Goal: Task Accomplishment & Management: Use online tool/utility

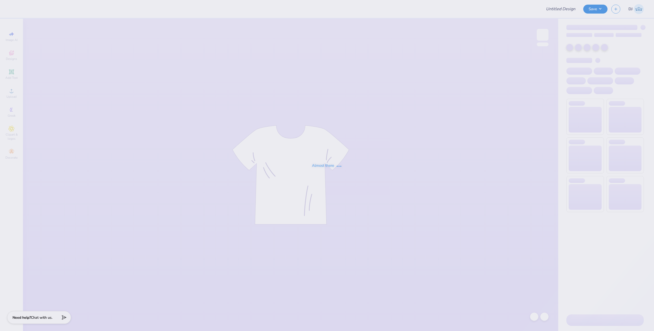
type input "University of Houston Proofs"
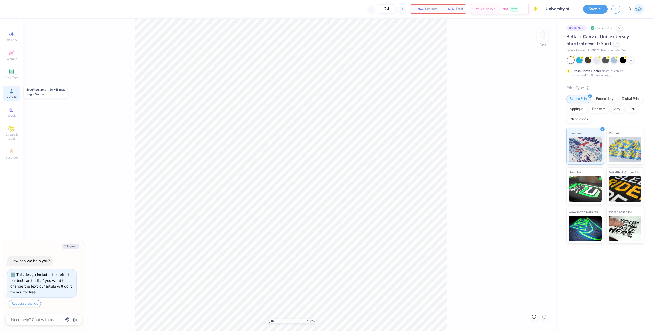
click at [13, 92] on icon at bounding box center [11, 91] width 6 height 6
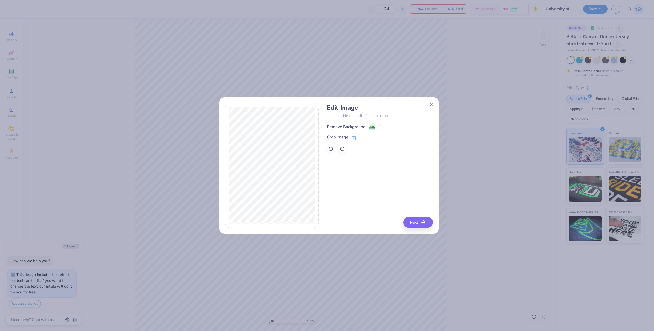
click at [370, 125] on circle at bounding box center [370, 125] width 1 height 1
click at [433, 104] on button "Close" at bounding box center [432, 104] width 10 height 10
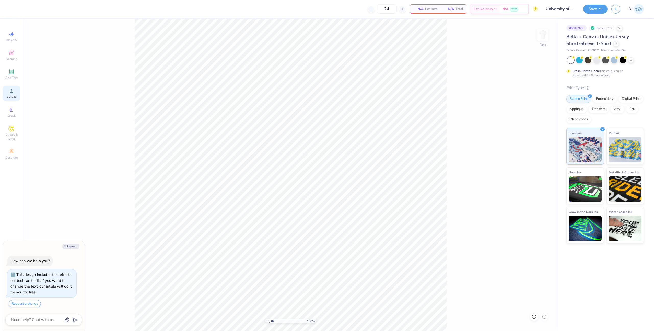
click at [8, 96] on span "Upload" at bounding box center [11, 97] width 10 height 4
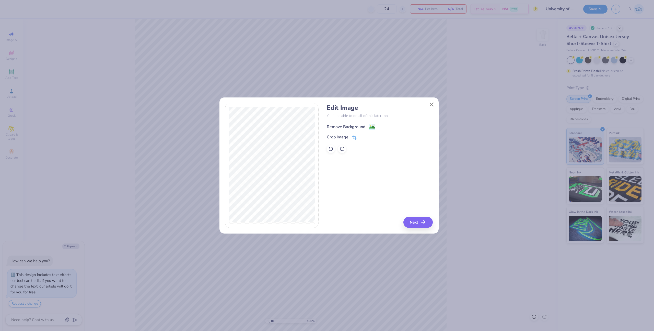
click at [372, 126] on image at bounding box center [372, 127] width 6 height 6
click at [413, 220] on button "Next" at bounding box center [418, 221] width 29 height 11
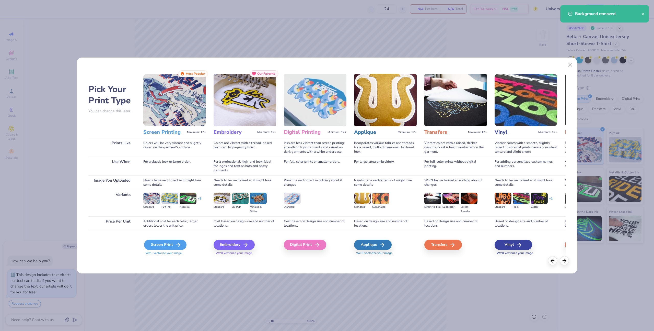
click at [168, 239] on div "Screen Print We'll vectorize your image." at bounding box center [174, 244] width 63 height 27
click at [168, 243] on div "Screen Print" at bounding box center [165, 244] width 42 height 10
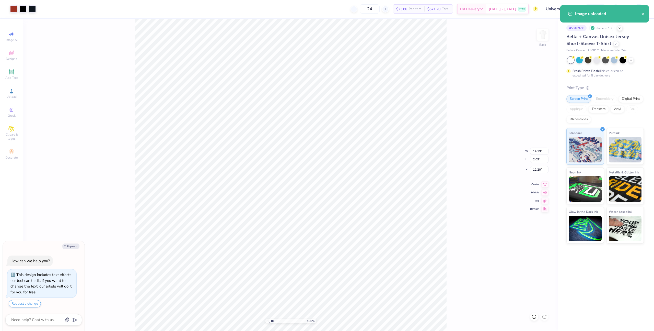
type textarea "x"
type input "11.44"
type input "1.69"
type input "12.61"
type textarea "x"
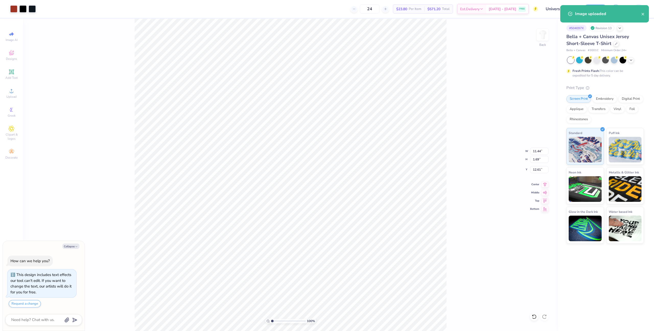
type input "12.41"
click at [33, 7] on div at bounding box center [32, 8] width 7 height 7
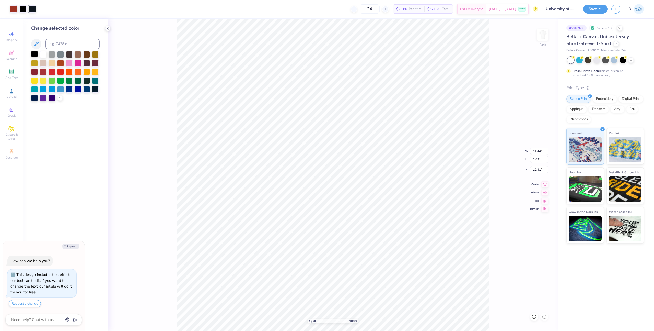
click at [36, 55] on div at bounding box center [34, 54] width 7 height 7
click at [11, 8] on div at bounding box center [13, 8] width 7 height 7
type textarea "x"
click at [67, 46] on input at bounding box center [72, 44] width 54 height 10
type input "200"
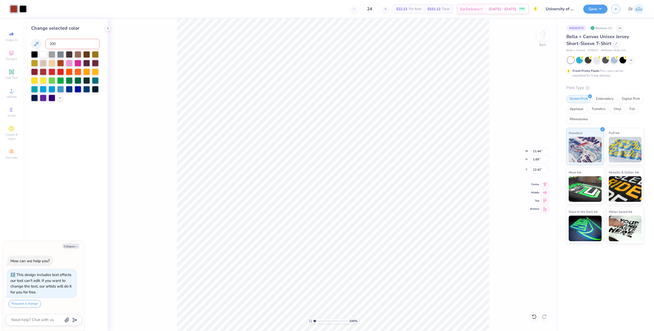
type textarea "x"
click at [536, 154] on input "11.44" at bounding box center [539, 150] width 18 height 7
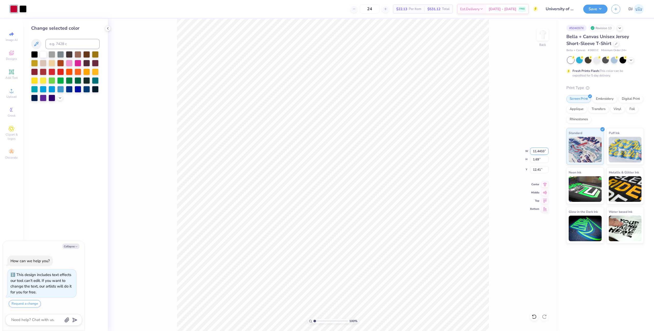
type input "11.4410"
type textarea "x"
click at [533, 154] on input "11.44" at bounding box center [539, 150] width 18 height 7
click at [538, 150] on input "11.44" at bounding box center [539, 150] width 18 height 7
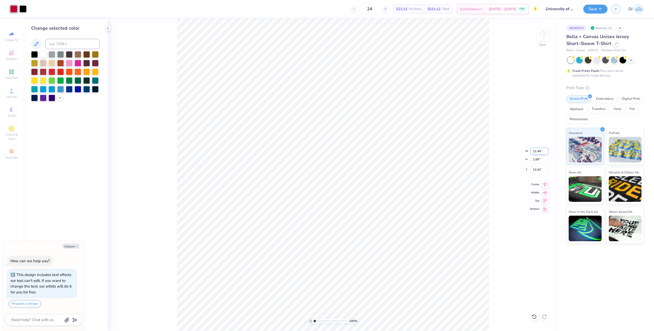
click at [538, 150] on input "11.44" at bounding box center [539, 150] width 18 height 7
type input "12.5"
type textarea "x"
type input "12.50"
type input "1.84"
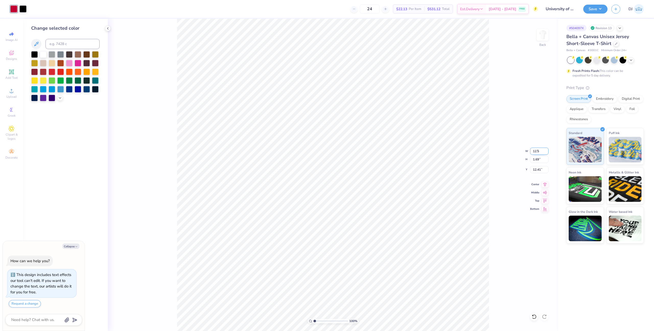
type input "12.33"
click at [544, 183] on icon at bounding box center [544, 183] width 7 height 6
type textarea "x"
click at [537, 171] on input "12.33" at bounding box center [539, 169] width 18 height 7
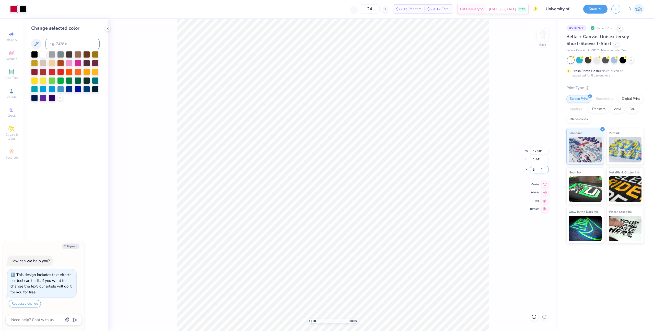
type input "3"
type textarea "x"
type input "3.00"
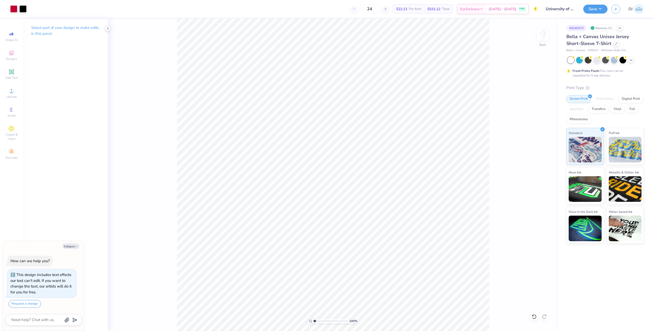
click at [588, 13] on div "Save DJ" at bounding box center [618, 9] width 71 height 18
click at [597, 8] on button "Save" at bounding box center [595, 8] width 24 height 9
type textarea "x"
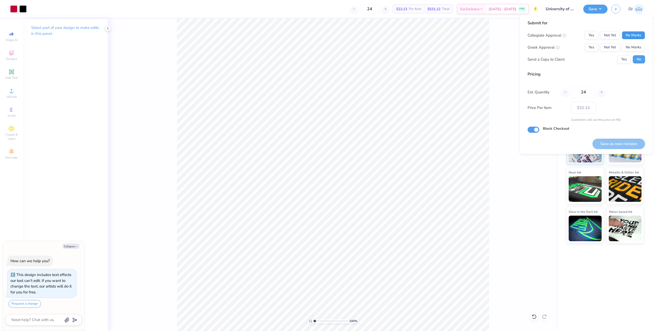
click at [637, 33] on button "No Marks" at bounding box center [633, 35] width 23 height 8
click at [637, 43] on button "No Marks" at bounding box center [633, 47] width 23 height 8
drag, startPoint x: 638, startPoint y: 143, endPoint x: 641, endPoint y: 145, distance: 4.5
click at [638, 143] on button "Save as new revision" at bounding box center [619, 144] width 53 height 10
type input "$22.13"
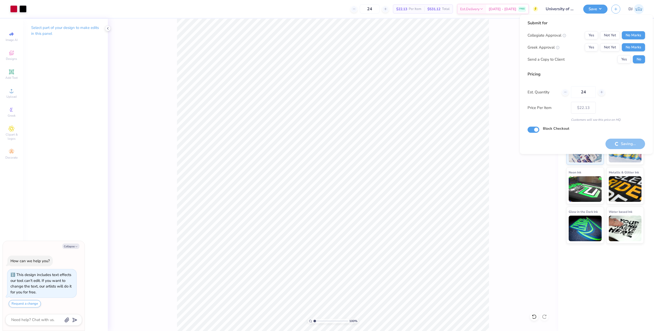
type textarea "x"
type input "– –"
